Goal: Information Seeking & Learning: Learn about a topic

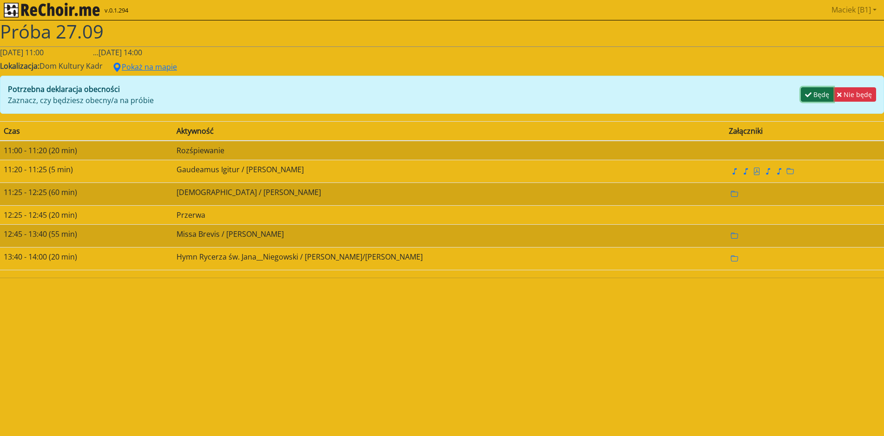
click at [805, 96] on icon "button" at bounding box center [808, 94] width 7 height 5
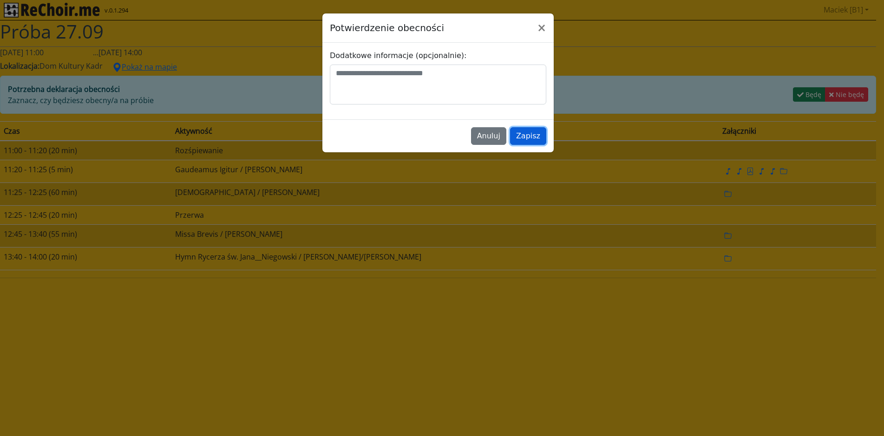
click at [536, 140] on button "Zapisz" at bounding box center [528, 136] width 36 height 18
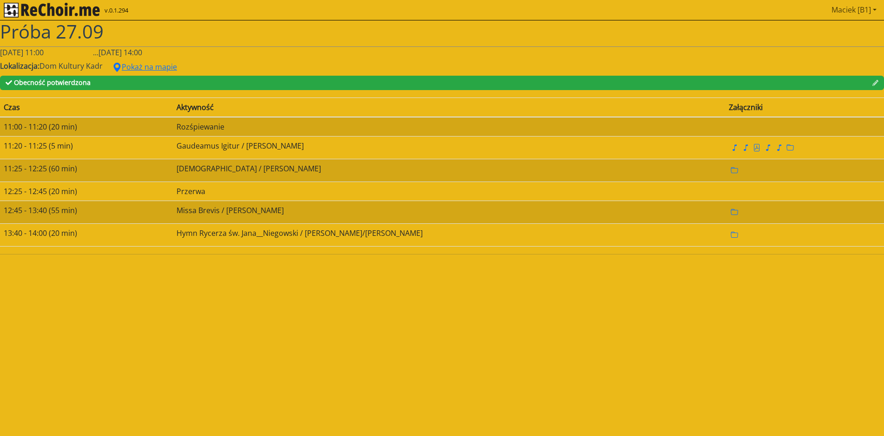
click at [870, 7] on link "Maciek [B1]" at bounding box center [854, 9] width 53 height 19
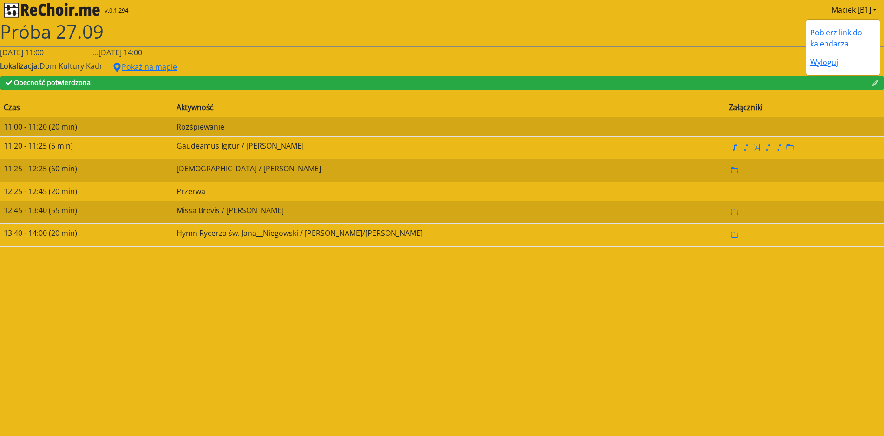
click at [743, 59] on div "Lokalizacja: Dom Kultury Kadr Pokaż na mapie" at bounding box center [442, 67] width 884 height 18
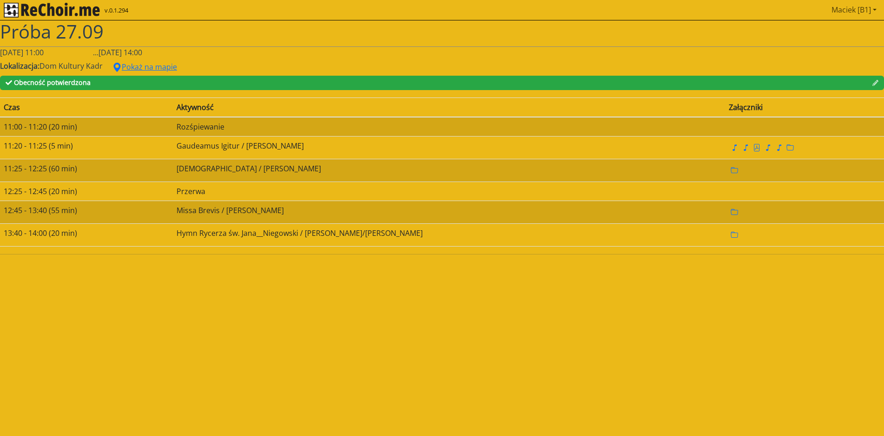
click at [846, 12] on link "Maciek [B1]" at bounding box center [854, 9] width 53 height 19
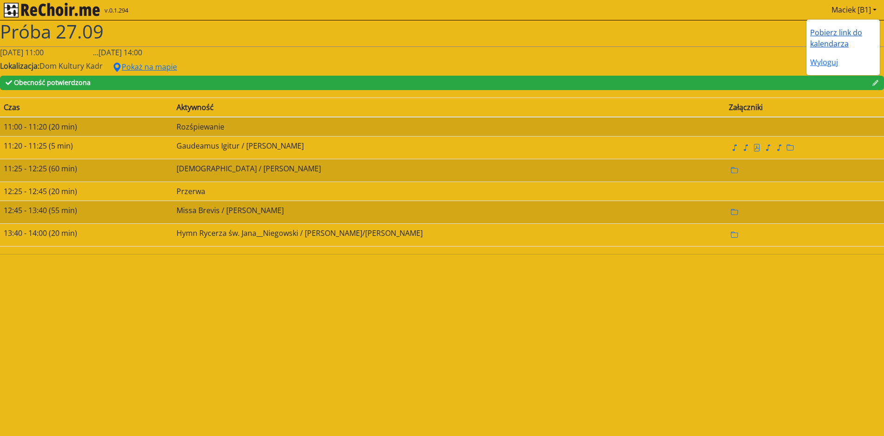
click at [843, 31] on link "Pobierz link do kalendarza" at bounding box center [836, 37] width 52 height 21
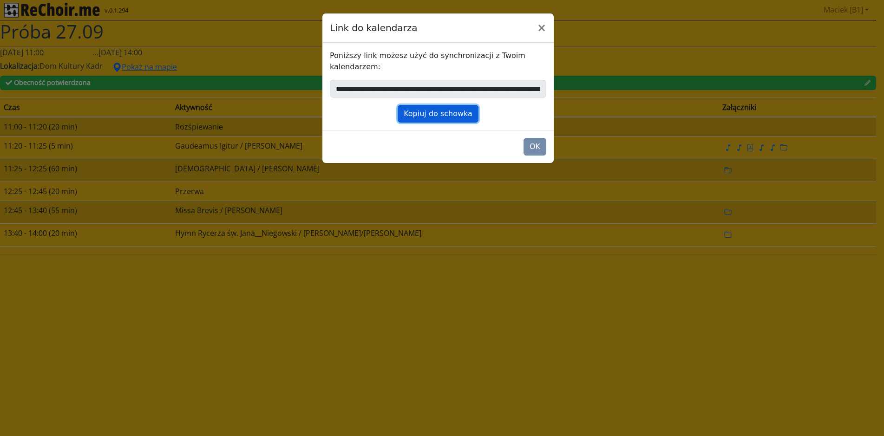
click at [454, 117] on button "Kopiuj do schowka" at bounding box center [438, 114] width 81 height 18
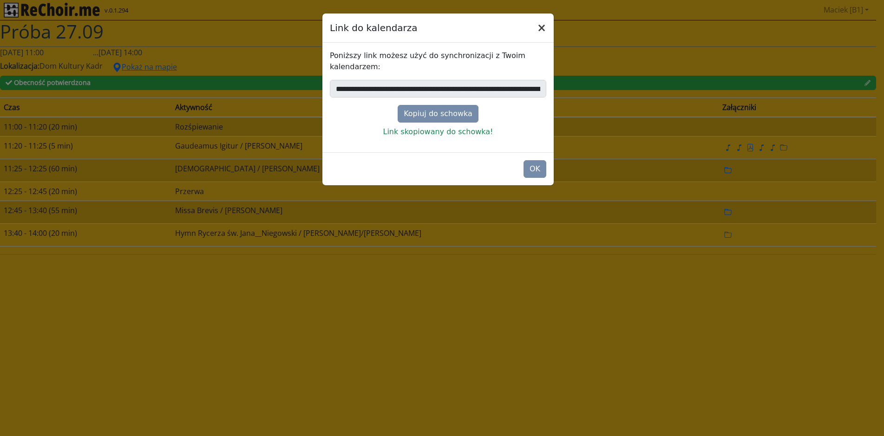
click at [548, 28] on button "×" at bounding box center [542, 28] width 24 height 26
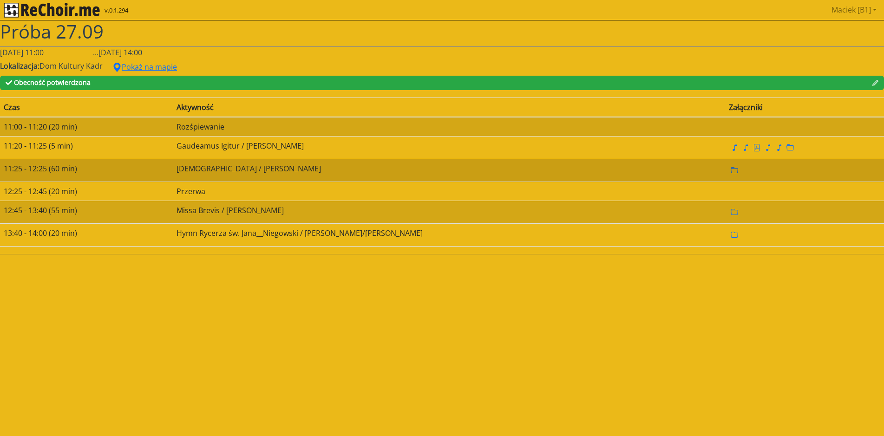
click at [731, 171] on icon "folder" at bounding box center [734, 170] width 7 height 7
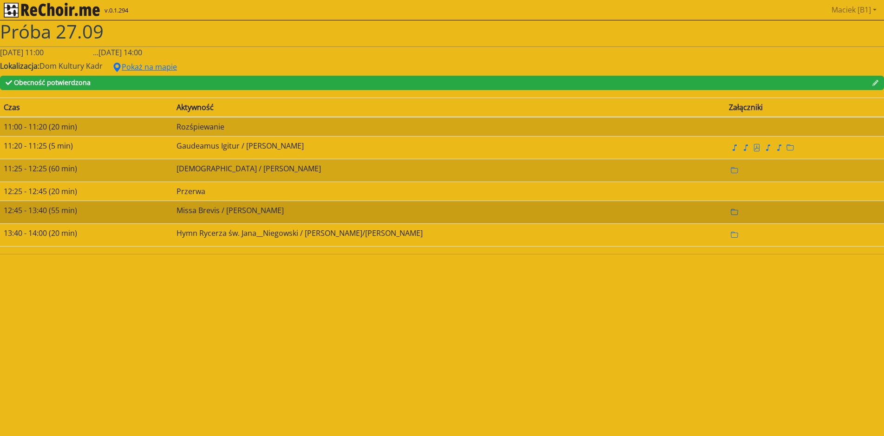
click at [731, 211] on icon "folder" at bounding box center [734, 212] width 7 height 6
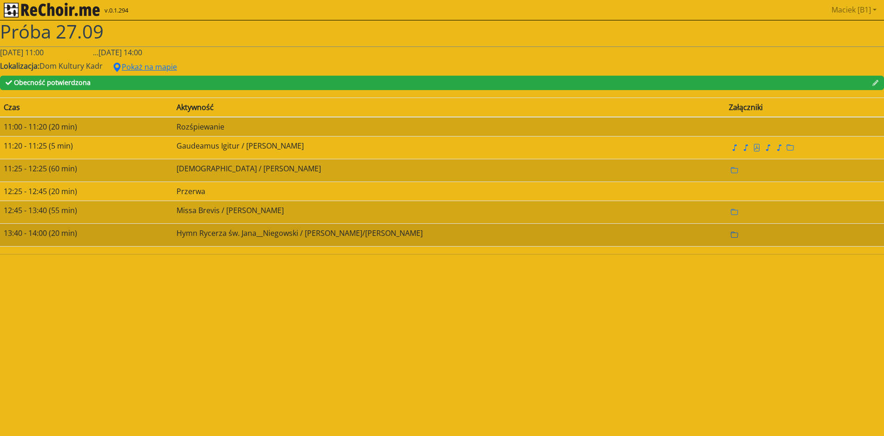
click at [731, 234] on icon "folder" at bounding box center [734, 234] width 7 height 7
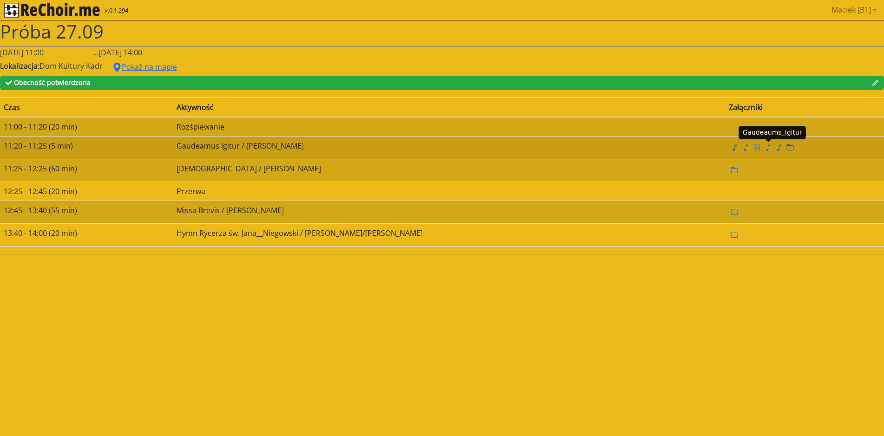
click at [787, 147] on icon "folder" at bounding box center [790, 147] width 7 height 7
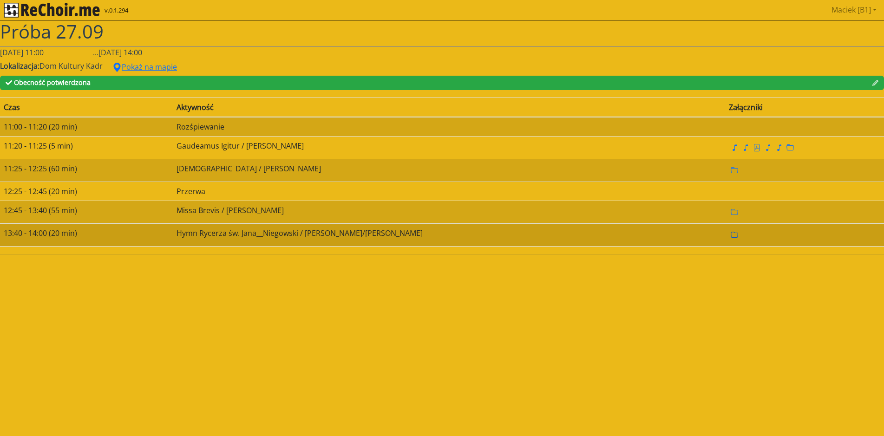
click at [731, 234] on icon "folder" at bounding box center [734, 234] width 7 height 7
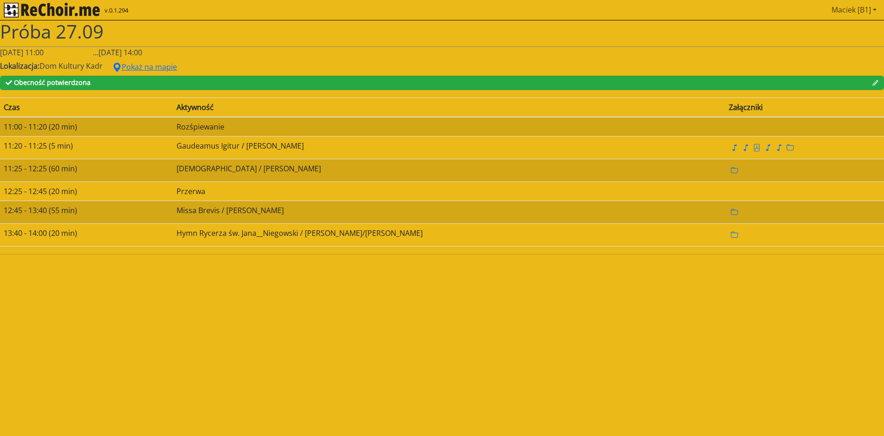
click at [873, 10] on link "Maciek [B1]" at bounding box center [854, 9] width 53 height 19
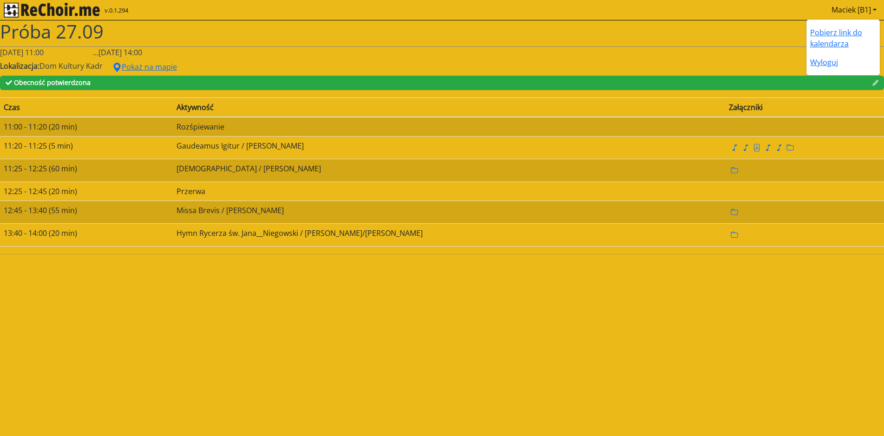
click at [873, 10] on link "Maciek [B1]" at bounding box center [854, 9] width 53 height 19
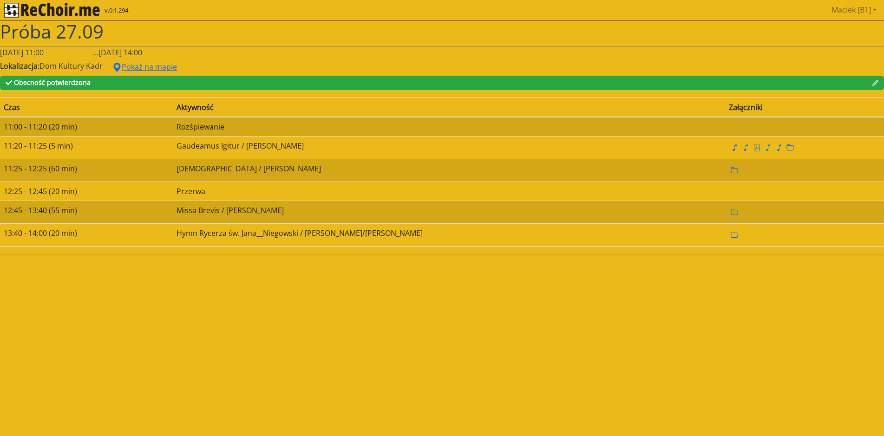
click at [36, 5] on img "rekłajer mi" at bounding box center [52, 10] width 96 height 15
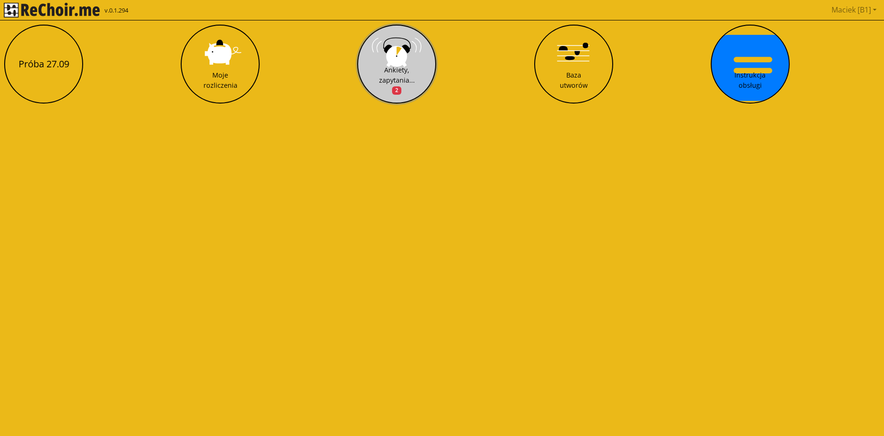
click at [395, 63] on button "Ankiety, zapytania... 2" at bounding box center [396, 64] width 79 height 79
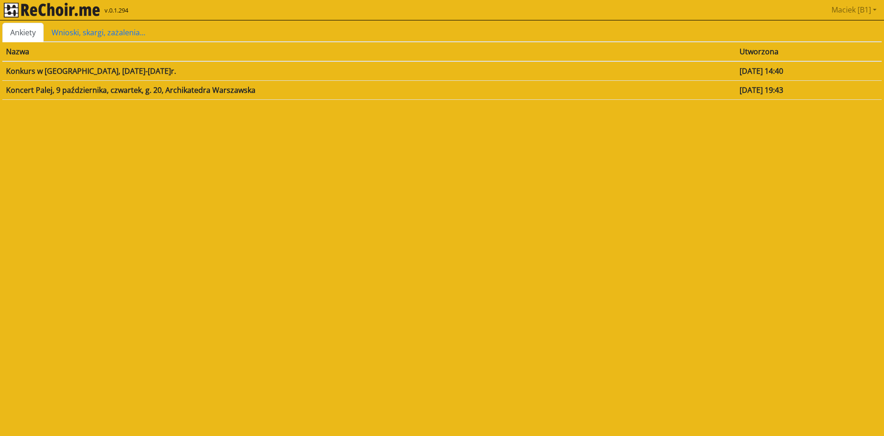
click at [763, 72] on td "[DATE] 14:40" at bounding box center [809, 71] width 146 height 20
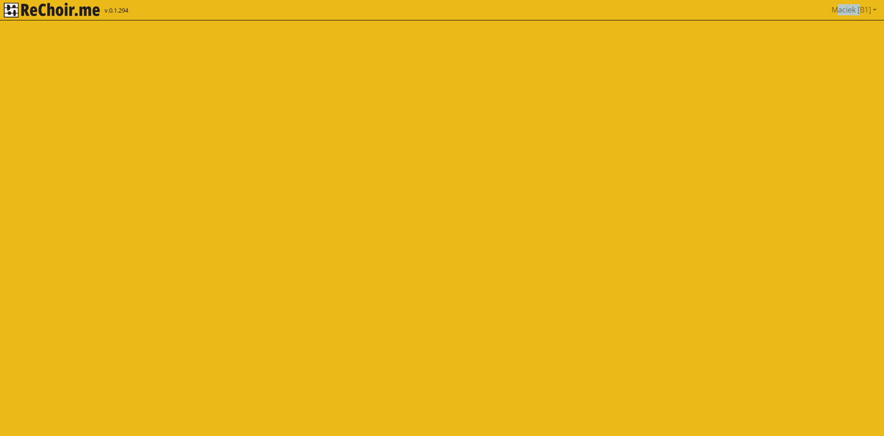
click at [763, 20] on html "v.0.1.294 Maciek [B1] Pobierz link do kalendarza Wyloguj" at bounding box center [442, 10] width 884 height 20
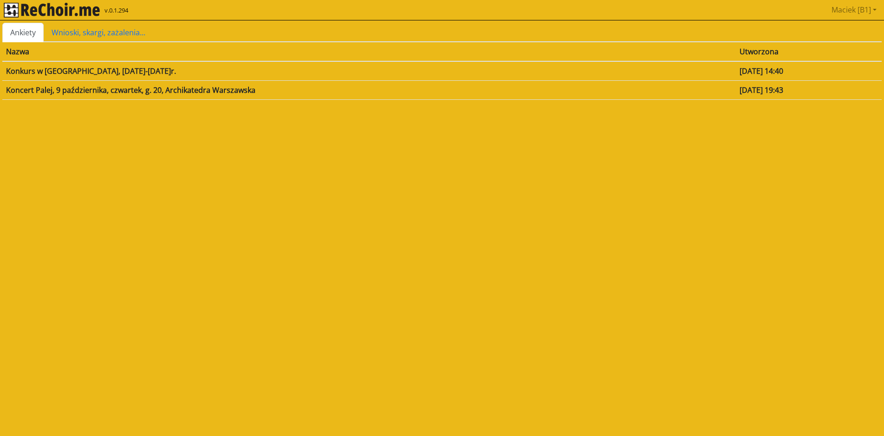
click at [312, 88] on td "Koncert Palej, 9 października, czwartek, g. 20, Archikatedra Warszawska" at bounding box center [369, 89] width 734 height 19
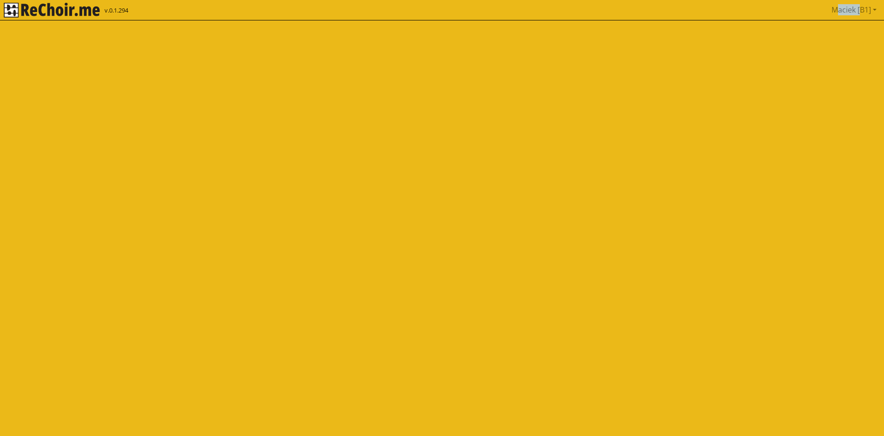
click at [313, 20] on html "v.0.1.294 Maciek [B1] Pobierz link do kalendarza Wyloguj" at bounding box center [442, 10] width 884 height 20
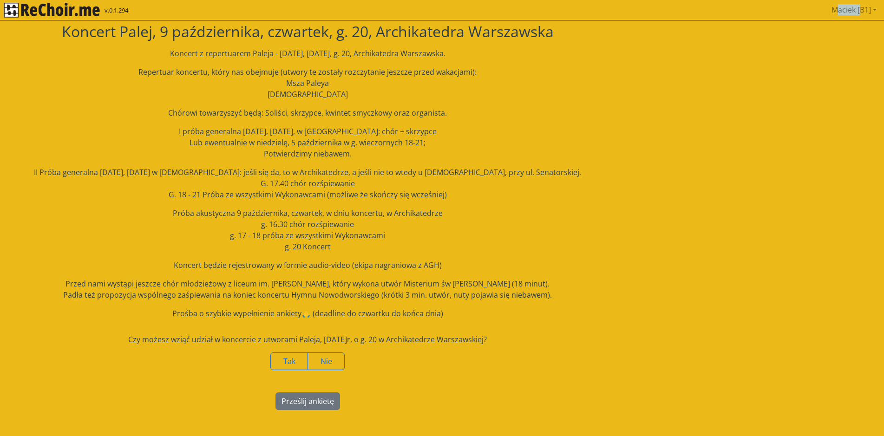
drag, startPoint x: 432, startPoint y: 177, endPoint x: 449, endPoint y: 187, distance: 20.0
click at [449, 187] on p "II Próba generalna [DATE], [DATE] w [DEMOGRAPHIC_DATA]: jeśli się da, to w Arch…" at bounding box center [307, 183] width 611 height 33
click at [534, 213] on p "Próba akustyczna [DATE], [DATE], w dniu koncertu, w Archikatedrze g. 16.30 chór…" at bounding box center [307, 230] width 611 height 45
drag, startPoint x: 209, startPoint y: 196, endPoint x: 451, endPoint y: 198, distance: 242.1
click at [451, 198] on p "II Próba generalna [DATE], [DATE] w [DEMOGRAPHIC_DATA]: jeśli się da, to w Arch…" at bounding box center [307, 183] width 611 height 33
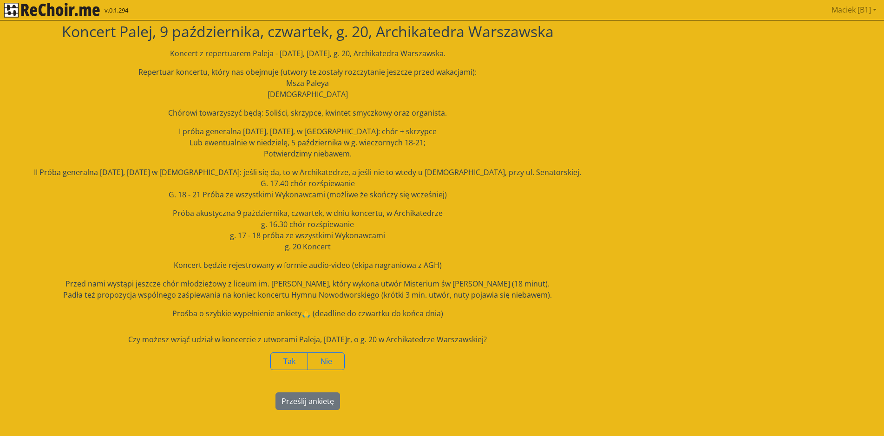
click at [523, 237] on p "Próba akustyczna [DATE], [DATE], w dniu koncertu, w Archikatedrze g. 16.30 chór…" at bounding box center [307, 230] width 611 height 45
